Goal: Transaction & Acquisition: Book appointment/travel/reservation

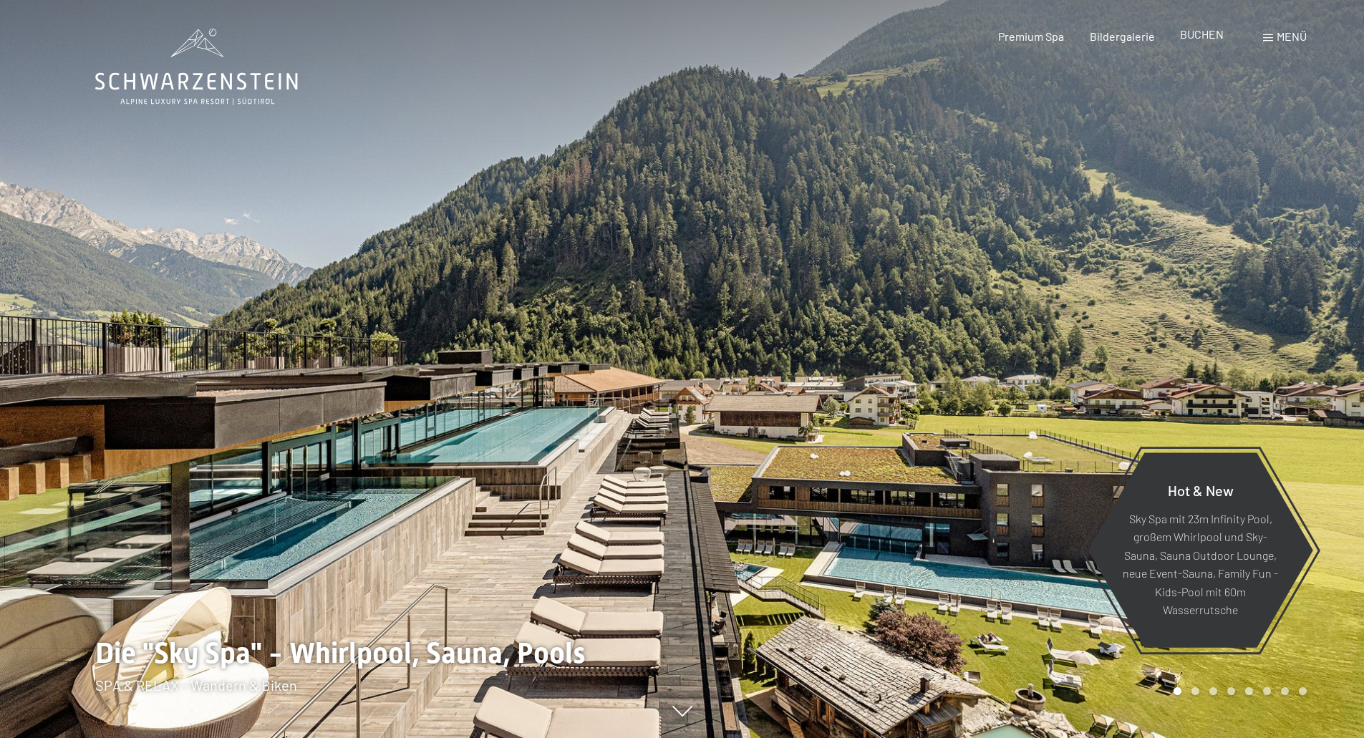
click at [1209, 38] on span "BUCHEN" at bounding box center [1202, 34] width 44 height 14
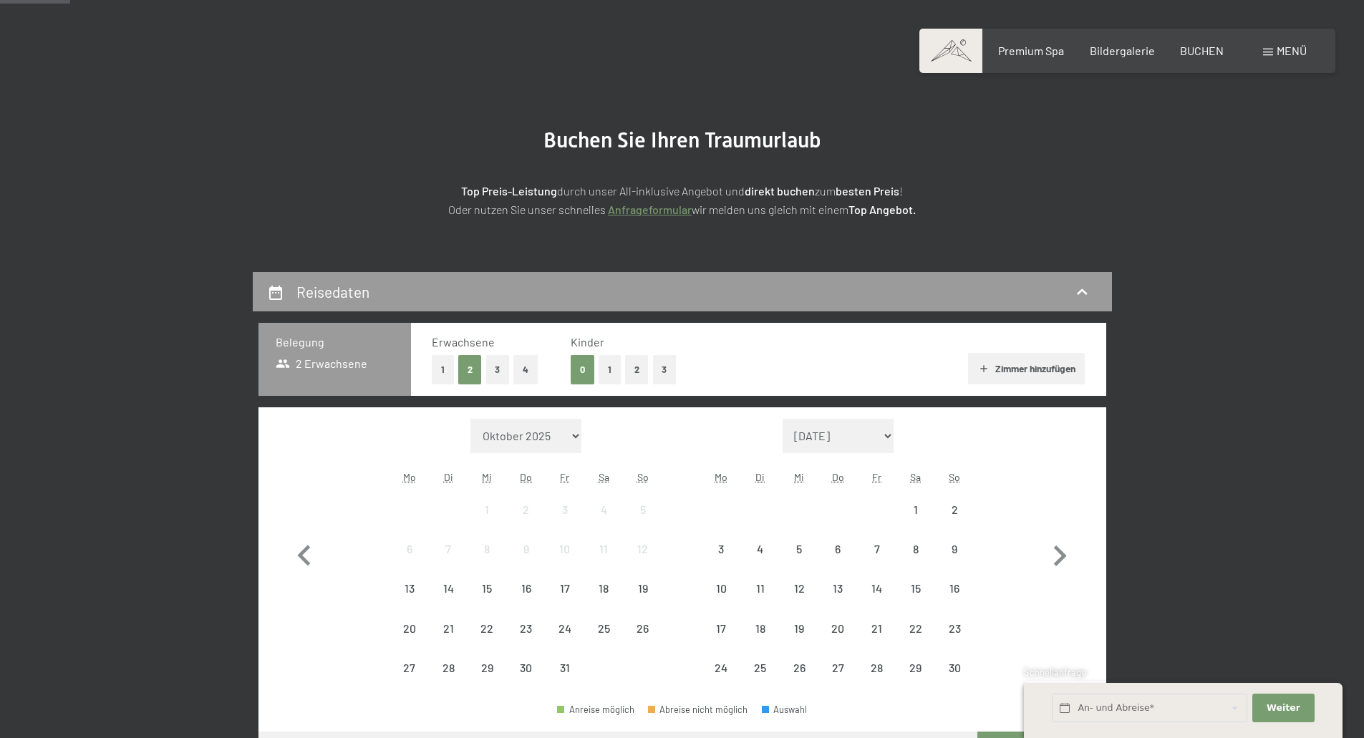
scroll to position [143, 0]
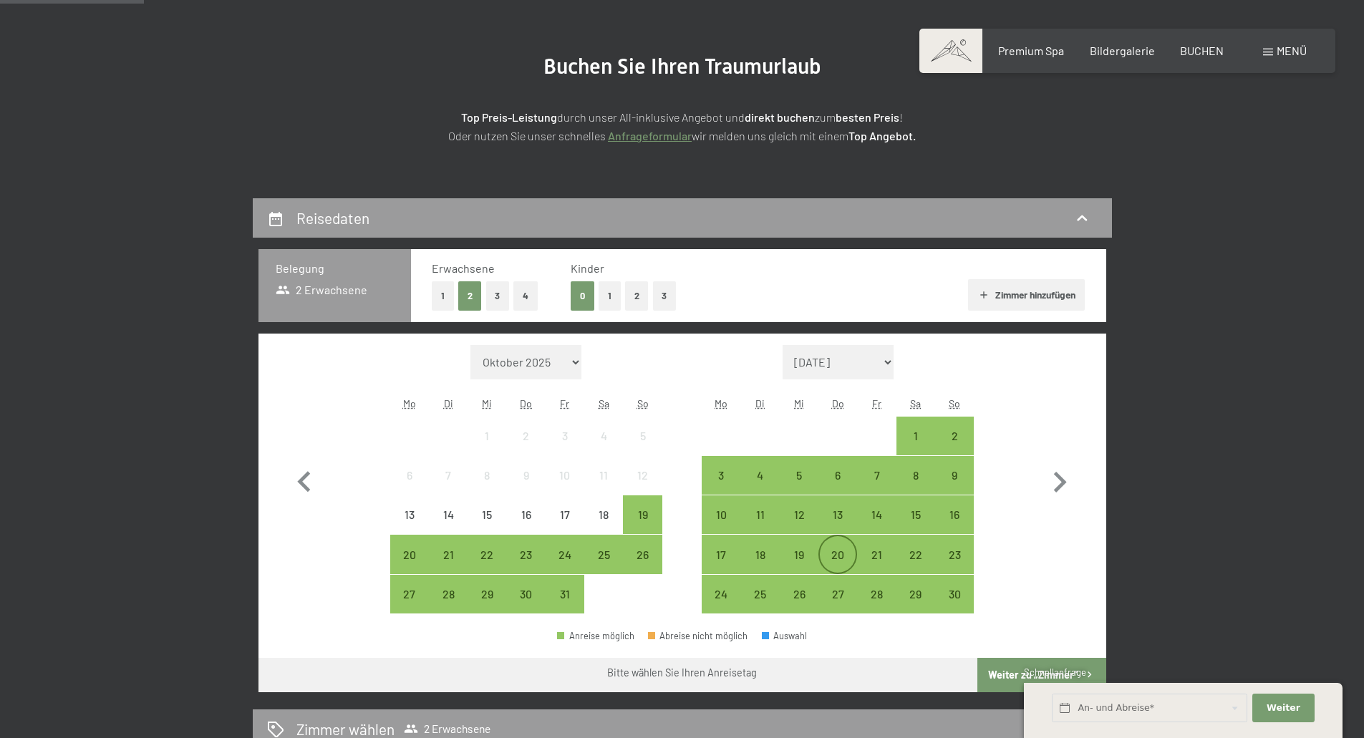
click at [839, 561] on div "20" at bounding box center [838, 567] width 36 height 36
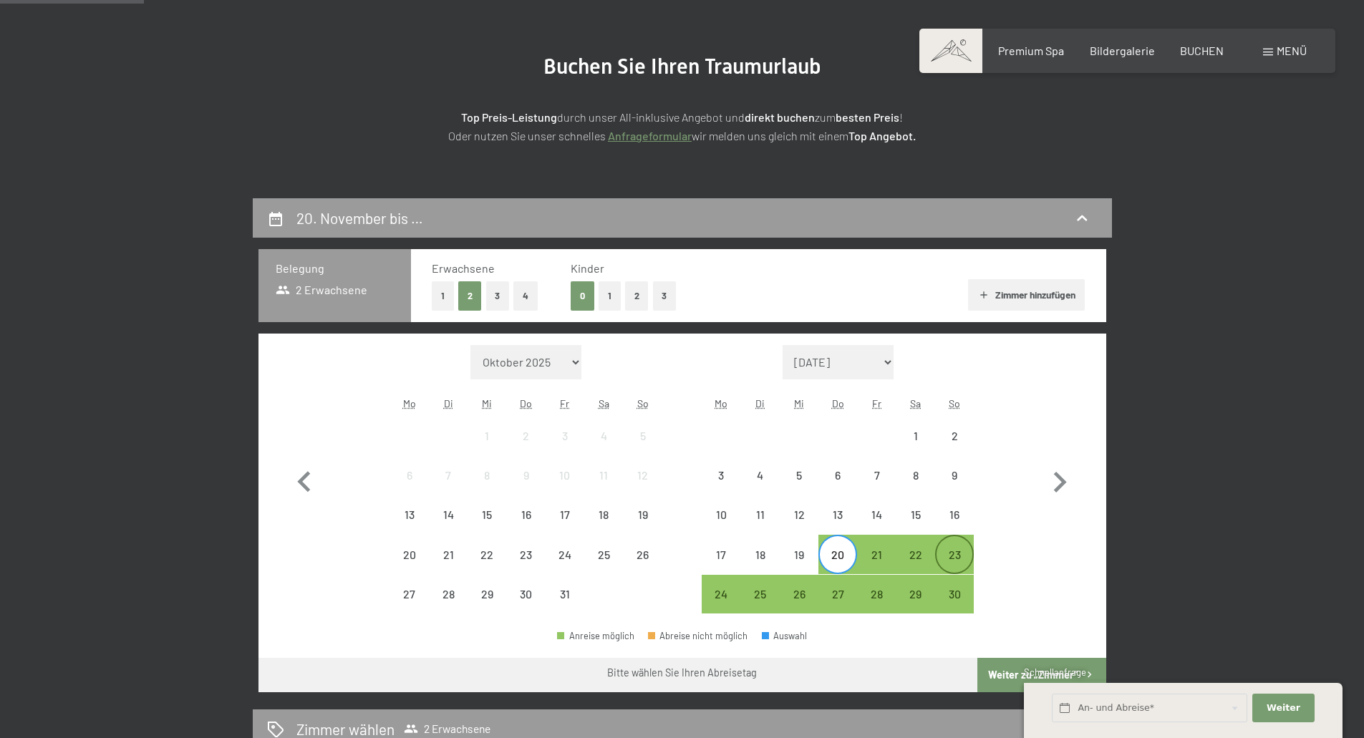
click at [962, 558] on div "23" at bounding box center [954, 567] width 36 height 36
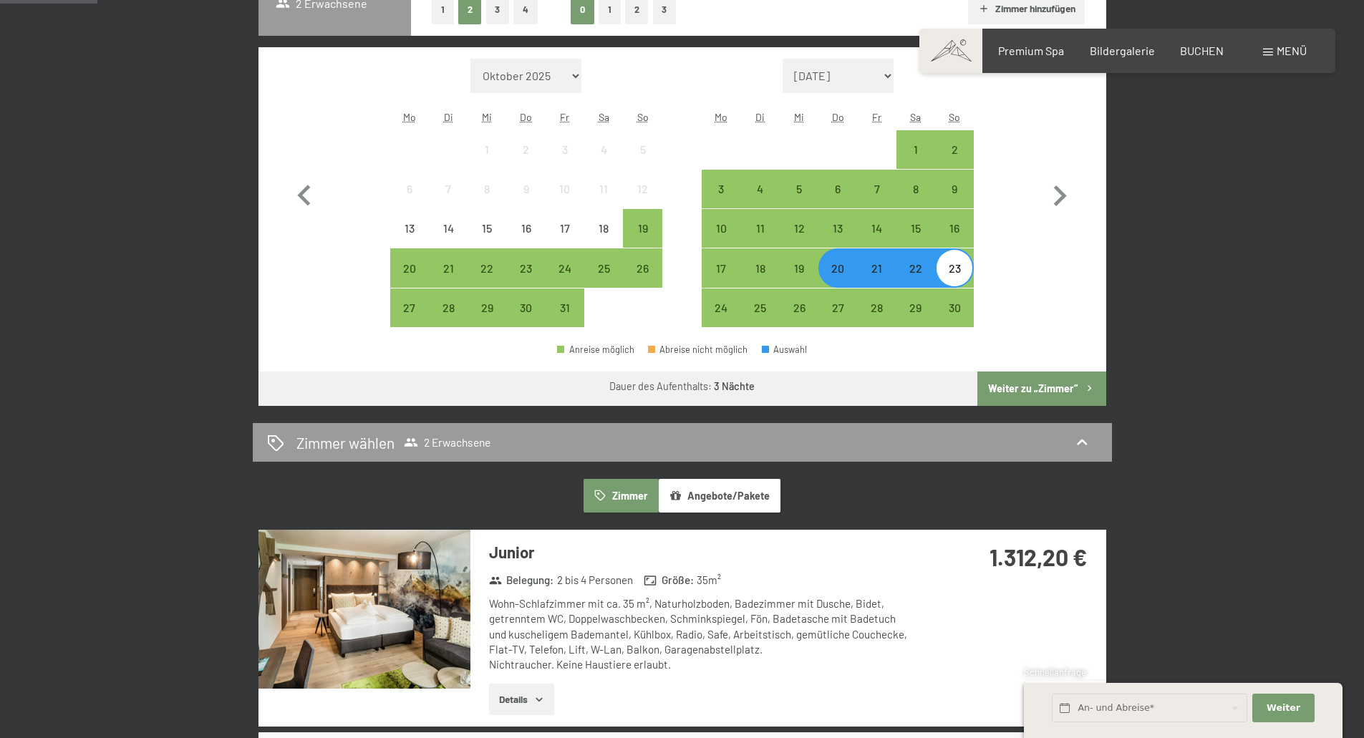
click at [1065, 388] on button "Weiter zu „Zimmer“" at bounding box center [1041, 389] width 128 height 34
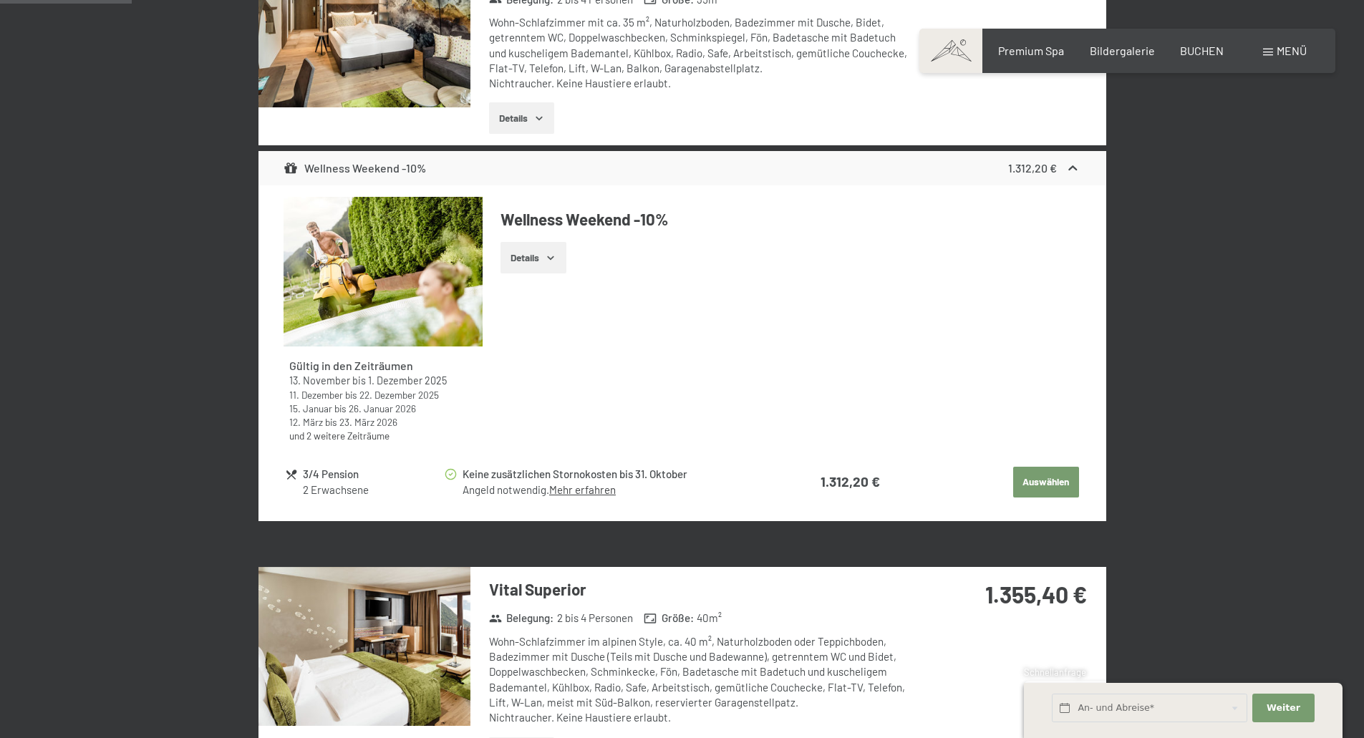
scroll to position [198, 0]
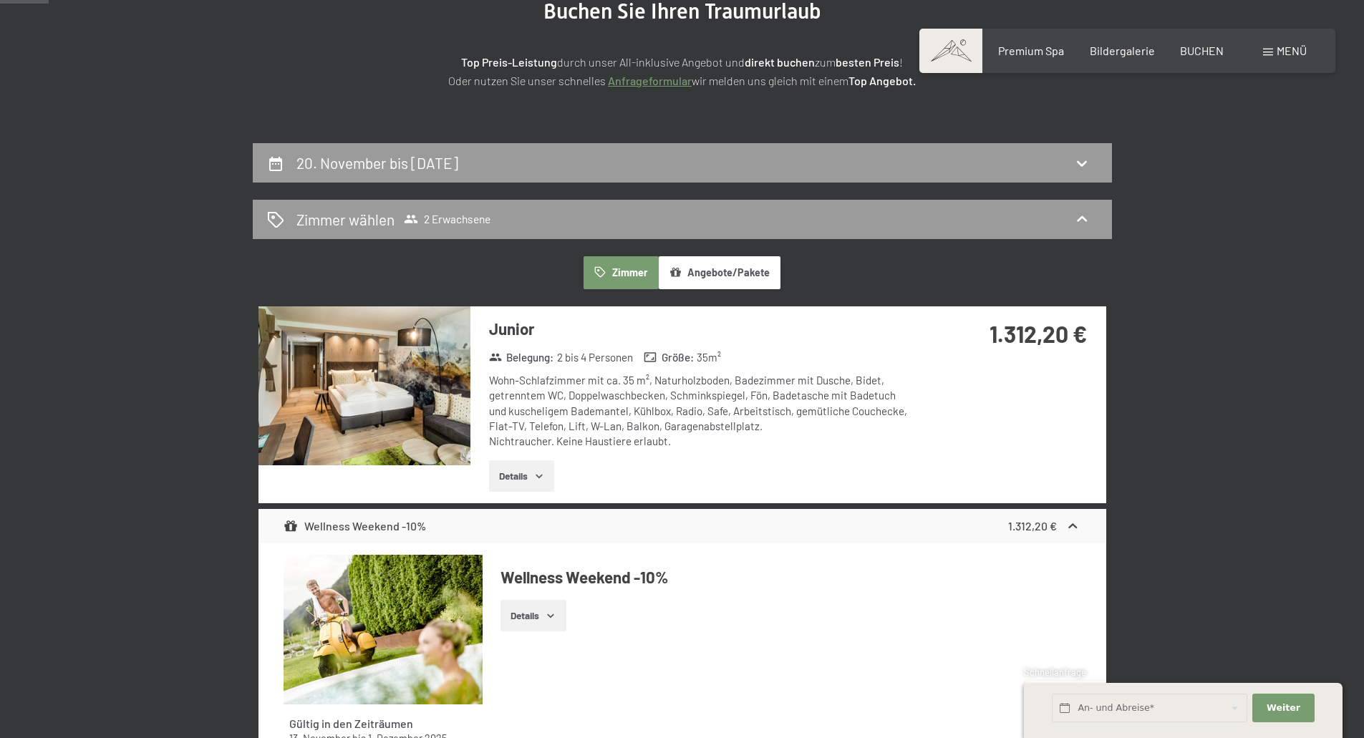
click at [545, 478] on icon "button" at bounding box center [538, 475] width 11 height 11
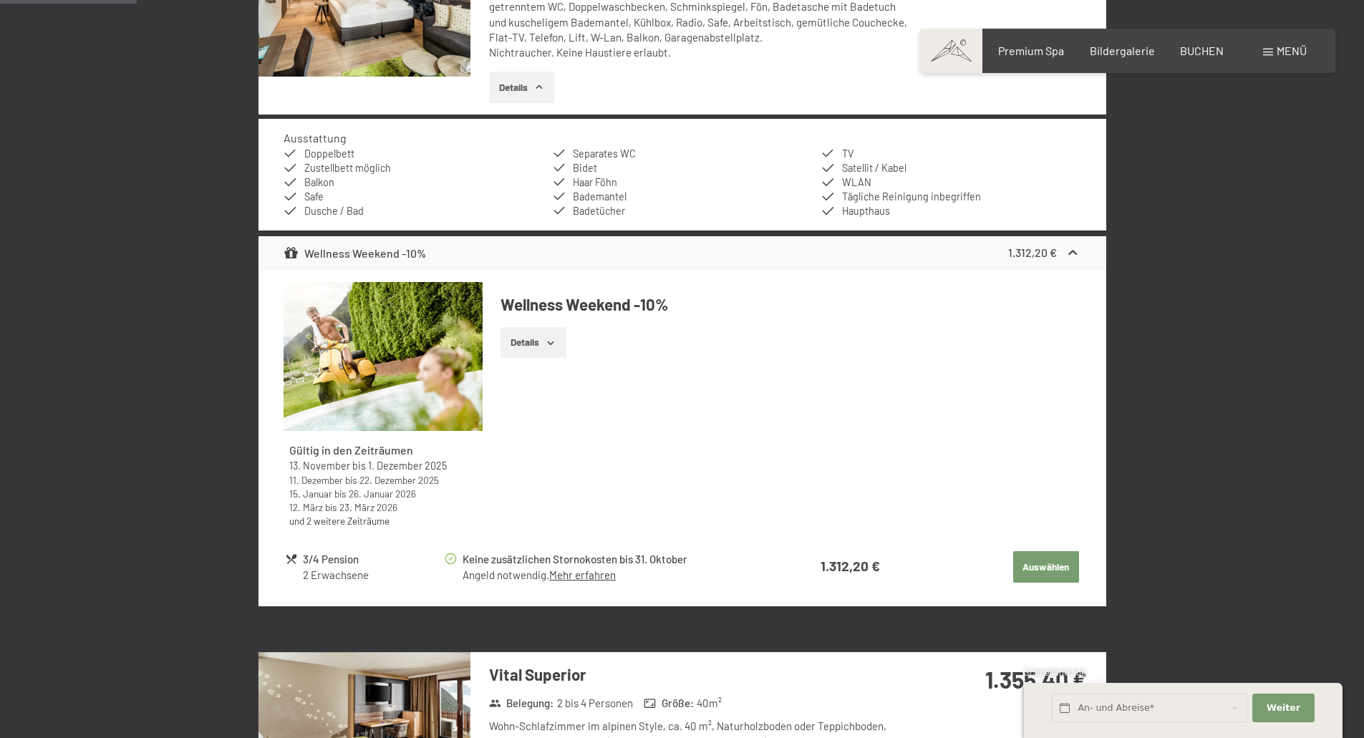
scroll to position [628, 0]
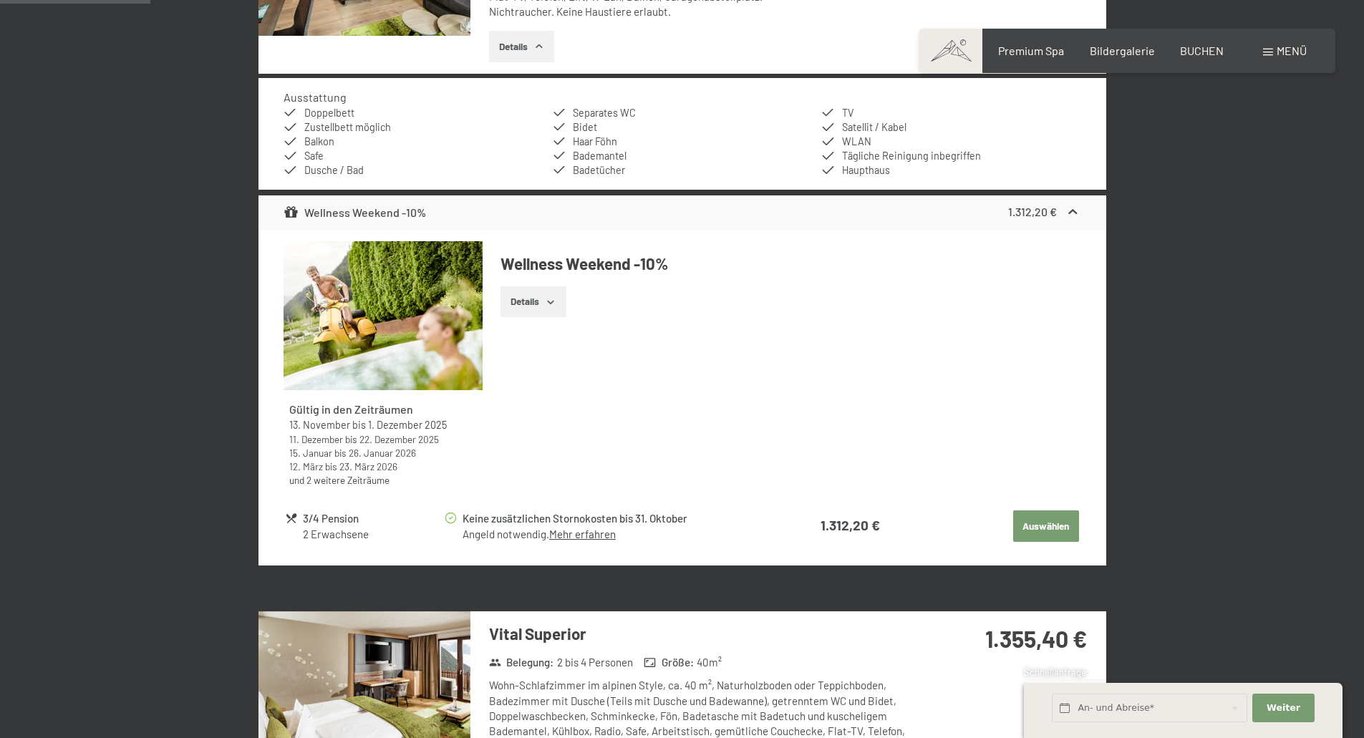
click at [526, 303] on button "Details" at bounding box center [532, 302] width 65 height 32
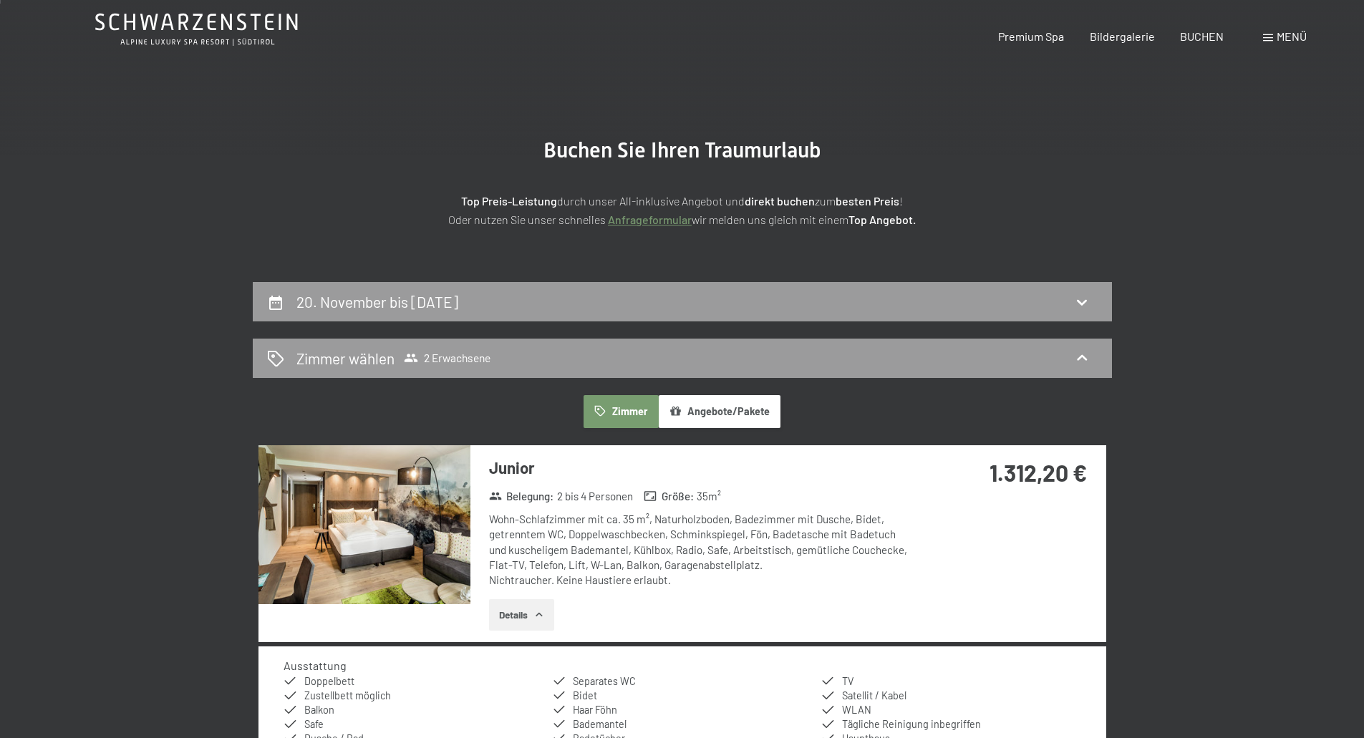
scroll to position [0, 0]
